Goal: Information Seeking & Learning: Find specific fact

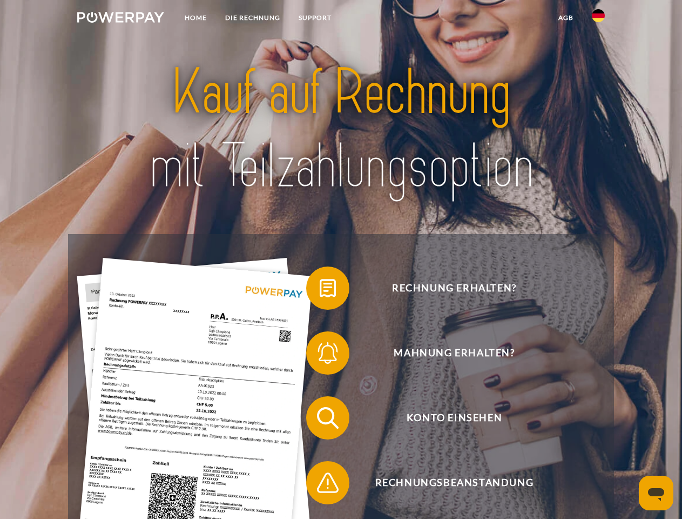
click at [120, 19] on img at bounding box center [120, 17] width 87 height 11
click at [599, 19] on img at bounding box center [598, 15] width 13 height 13
click at [566, 18] on link "agb" at bounding box center [565, 17] width 33 height 19
click at [320, 290] on span at bounding box center [312, 288] width 54 height 54
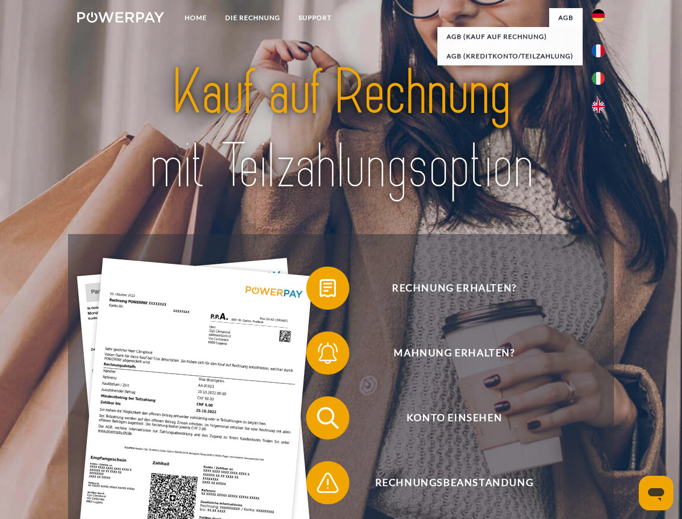
click at [320, 355] on div "Rechnung erhalten? Mahnung erhalten? Konto einsehen" at bounding box center [341, 450] width 546 height 432
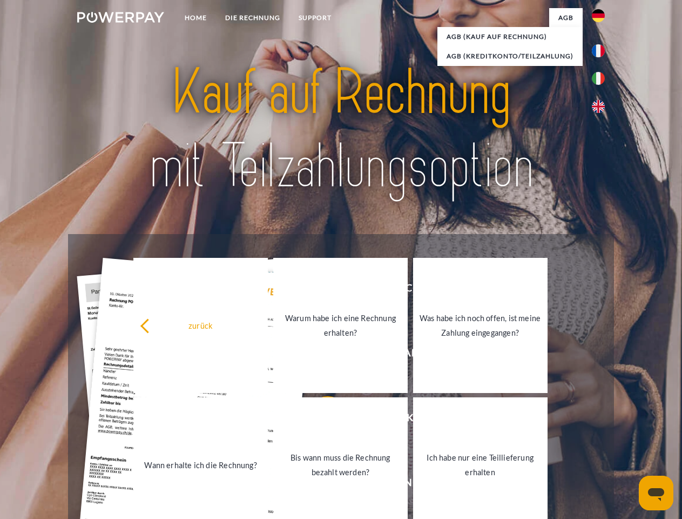
click at [320, 420] on link "Bis wann muss die Rechnung bezahlt werden?" at bounding box center [340, 464] width 135 height 135
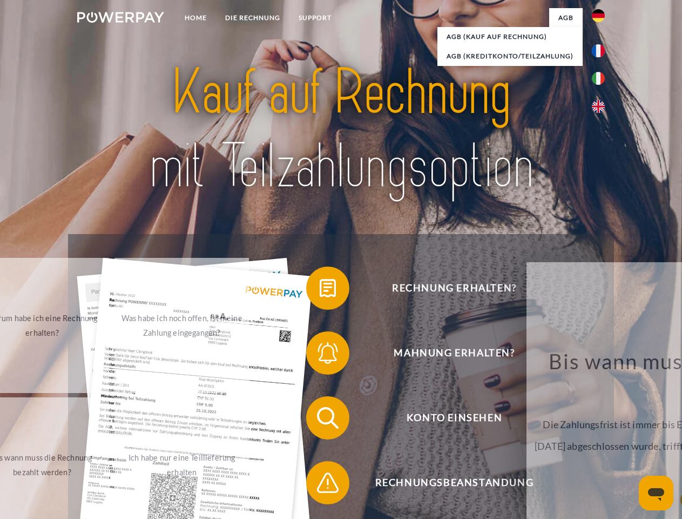
click at [320, 485] on div "Rechnung erhalten? Mahnung erhalten? Konto einsehen" at bounding box center [341, 450] width 546 height 432
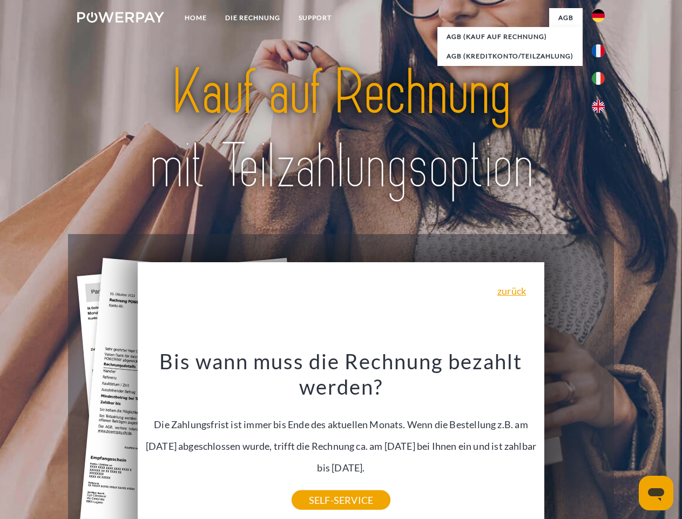
click at [656, 493] on icon "Messaging-Fenster öffnen" at bounding box center [656, 494] width 16 height 13
